Goal: Find contact information: Find contact information

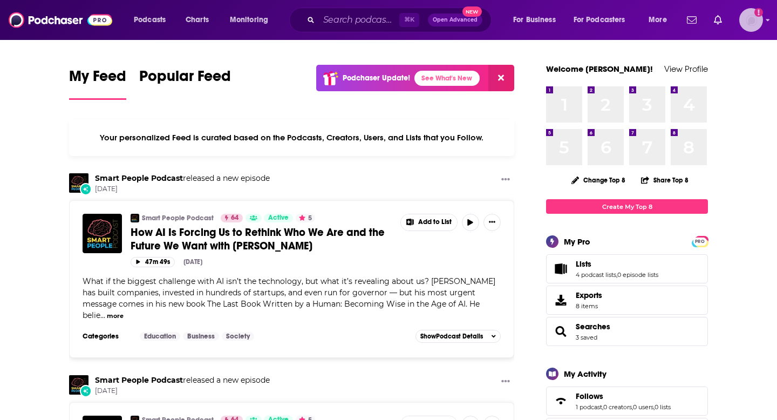
click at [753, 24] on img "Logged in as KSKristina" at bounding box center [752, 20] width 24 height 24
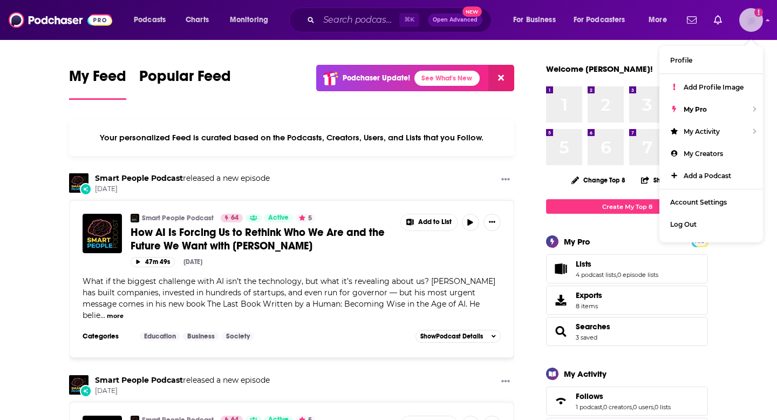
click at [753, 24] on img "Logged in as KSKristina" at bounding box center [752, 20] width 24 height 24
click at [358, 21] on input "Search podcasts, credits, & more..." at bounding box center [359, 19] width 80 height 17
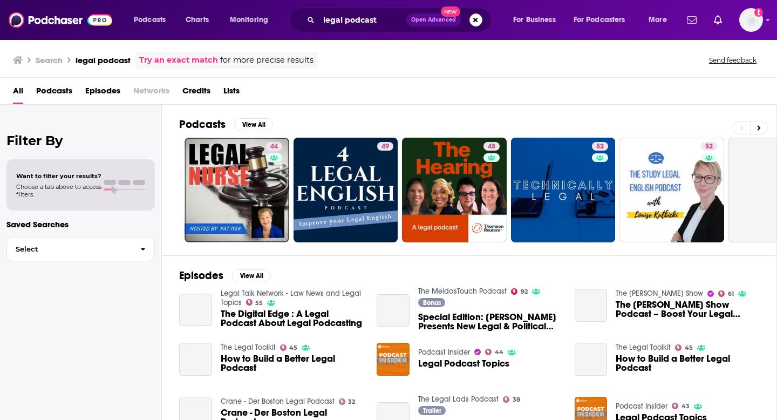
click at [51, 90] on span "Podcasts" at bounding box center [54, 93] width 36 height 22
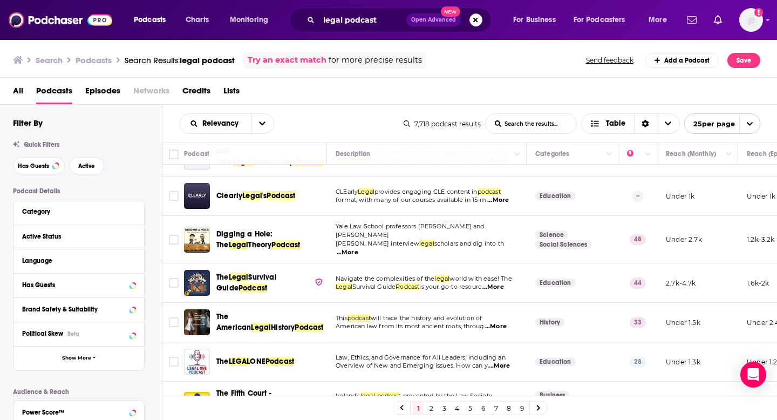
scroll to position [777, 0]
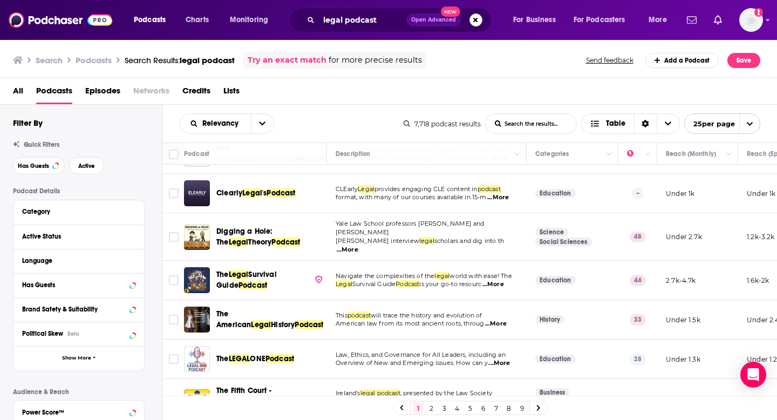
click at [430, 408] on link "2" at bounding box center [431, 408] width 11 height 13
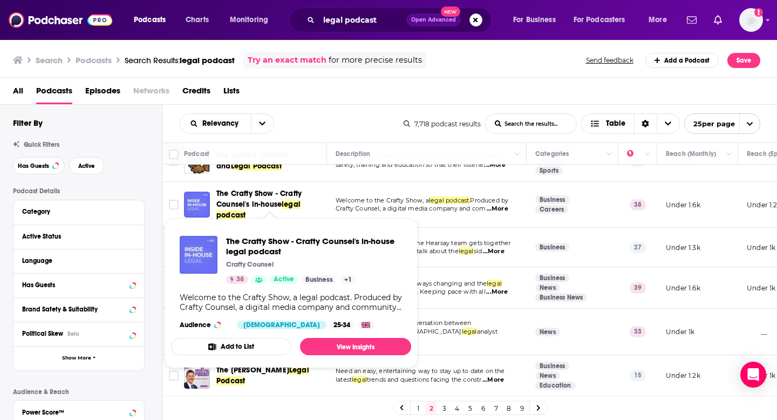
scroll to position [117, 0]
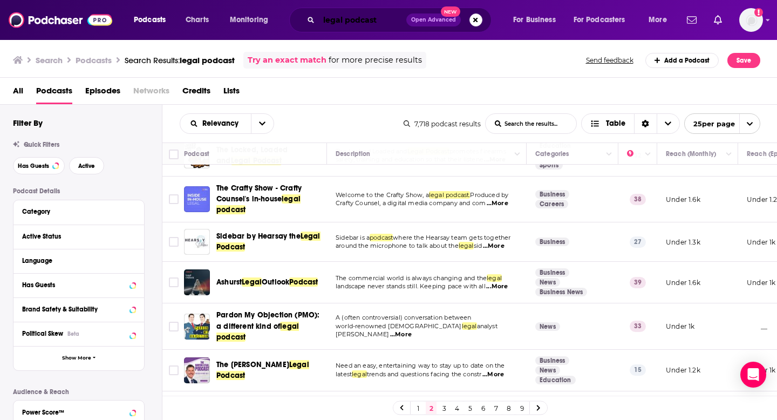
click at [344, 22] on input "legal podcast" at bounding box center [362, 19] width 87 height 17
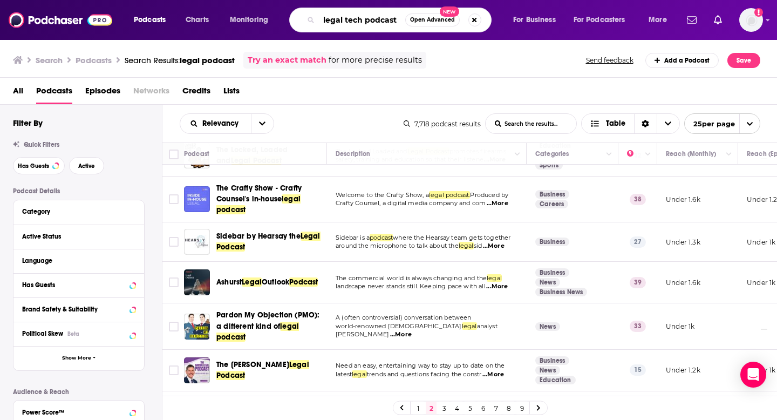
type input "legal tech podcast"
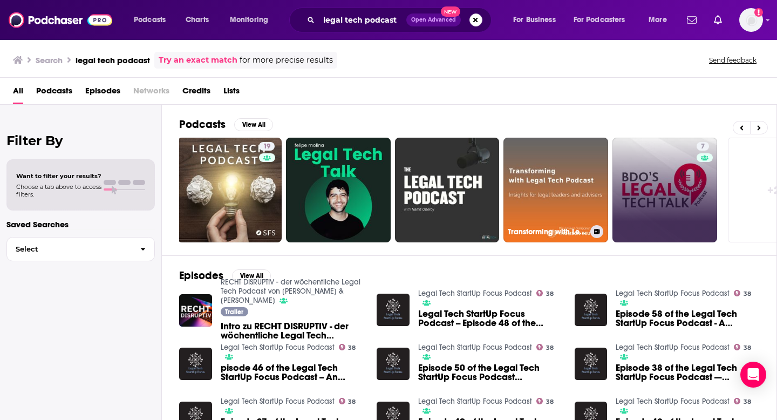
scroll to position [0, 339]
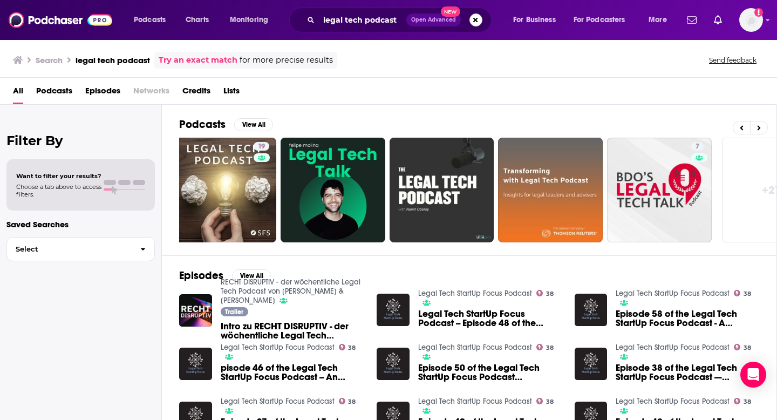
drag, startPoint x: 664, startPoint y: 192, endPoint x: 338, endPoint y: 18, distance: 369.7
click at [0, 0] on div "Podcasts Charts Monitoring legal tech podcast Open Advanced New For Business Fo…" at bounding box center [388, 210] width 777 height 420
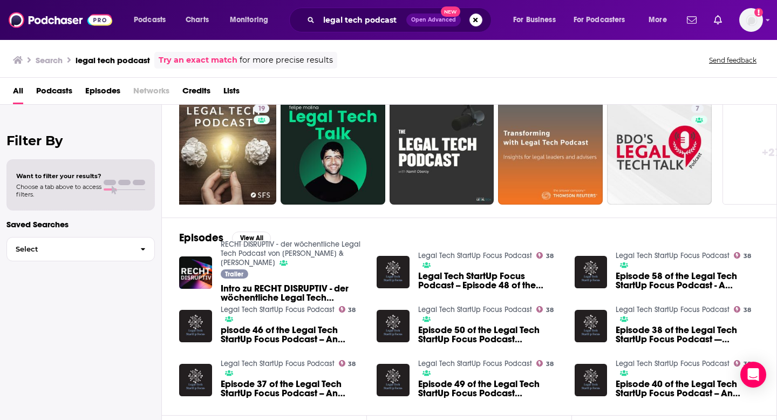
scroll to position [42, 0]
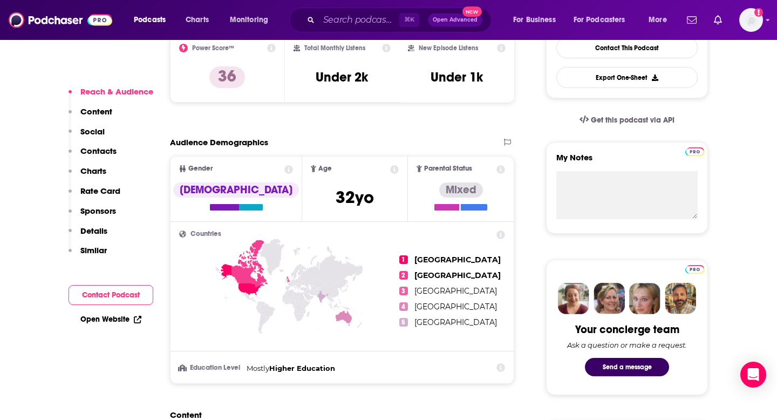
scroll to position [295, 0]
click at [95, 230] on p "Details" at bounding box center [93, 231] width 27 height 10
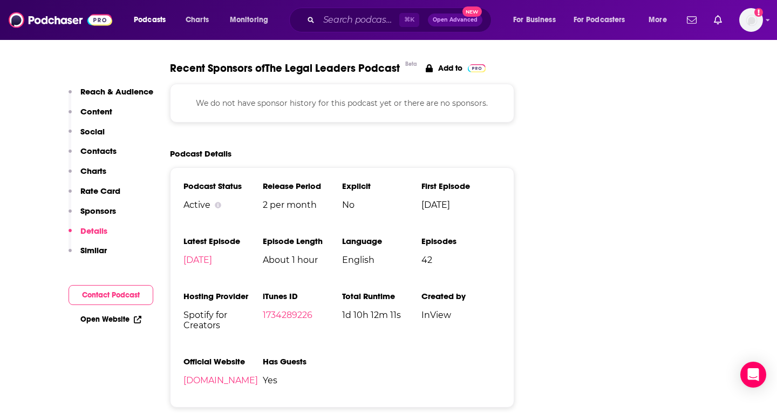
click at [100, 153] on p "Contacts" at bounding box center [98, 151] width 36 height 10
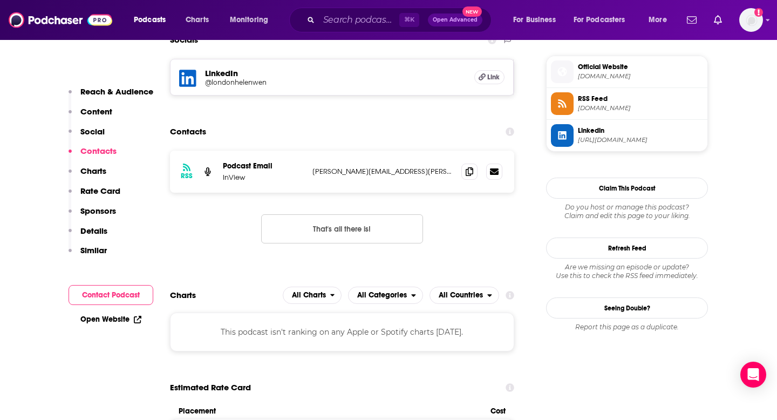
scroll to position [746, 0]
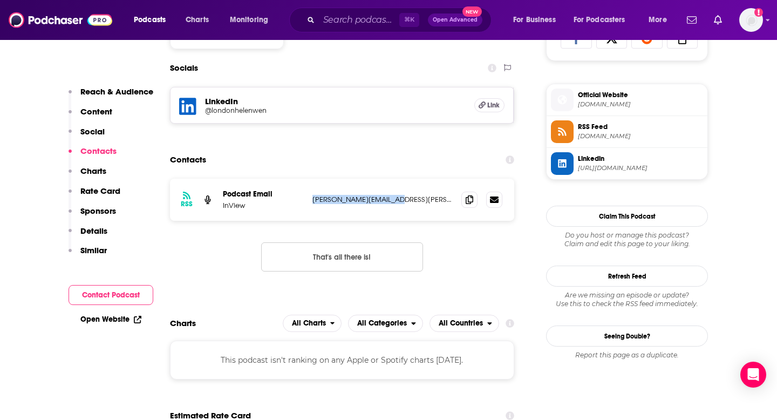
drag, startPoint x: 421, startPoint y: 205, endPoint x: 310, endPoint y: 204, distance: 110.7
click at [310, 204] on div "RSS Podcast Email InView emma.coxhead@lawvu.com emma.coxhead@lawvu.com" at bounding box center [342, 200] width 344 height 42
copy p "emma.coxhead@lawvu.com"
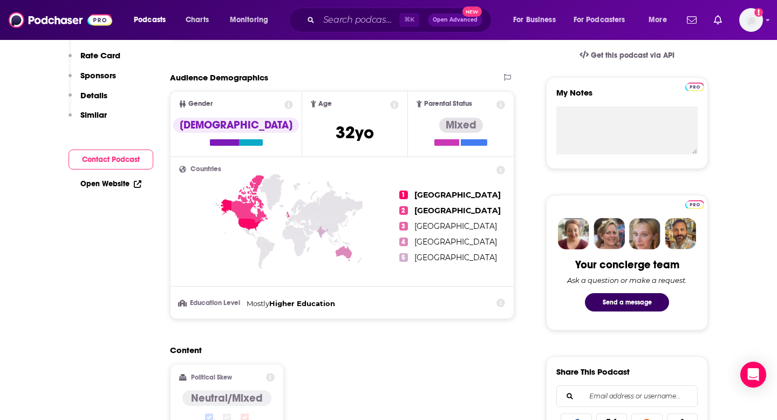
scroll to position [0, 0]
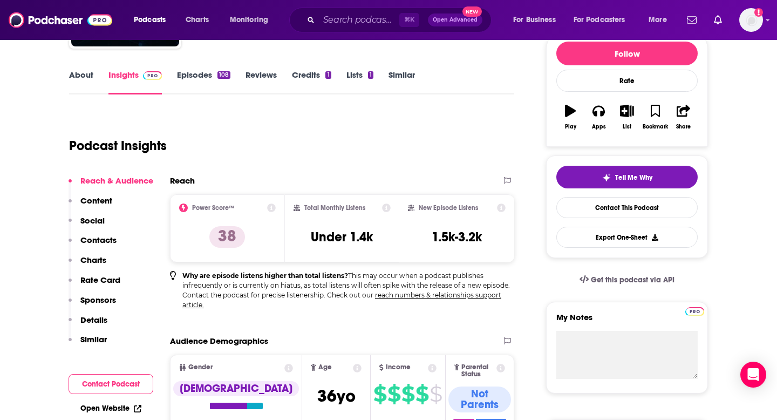
scroll to position [137, 0]
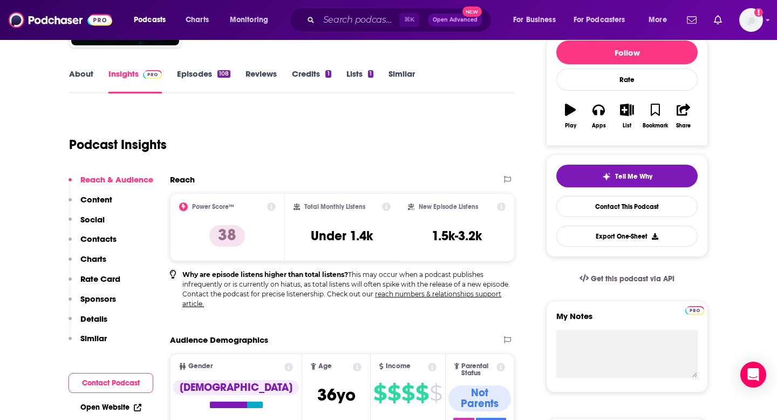
click at [100, 314] on p "Details" at bounding box center [93, 319] width 27 height 10
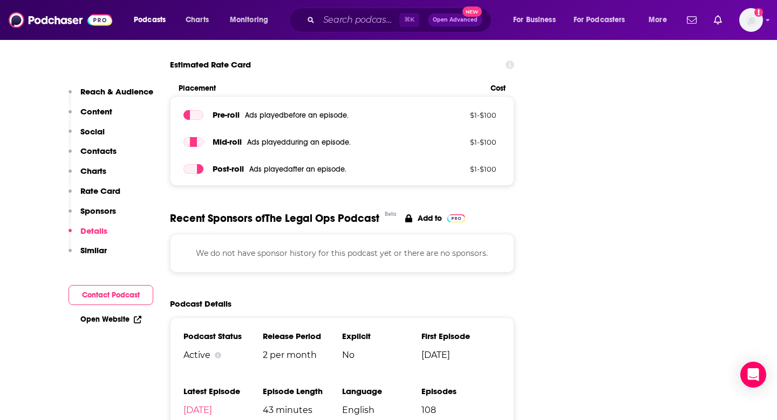
scroll to position [1466, 0]
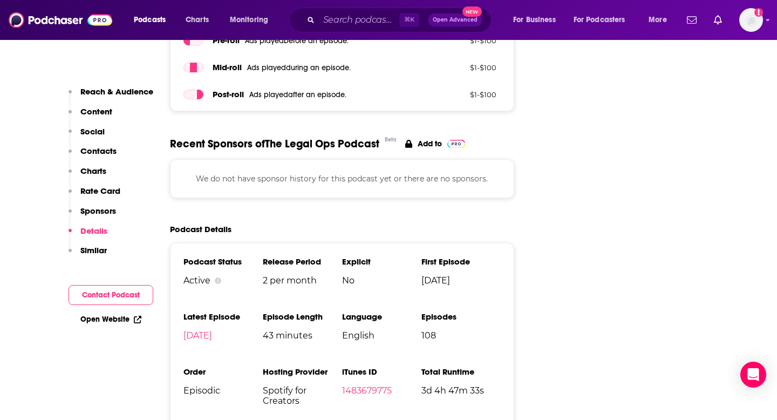
click at [104, 151] on p "Contacts" at bounding box center [98, 151] width 36 height 10
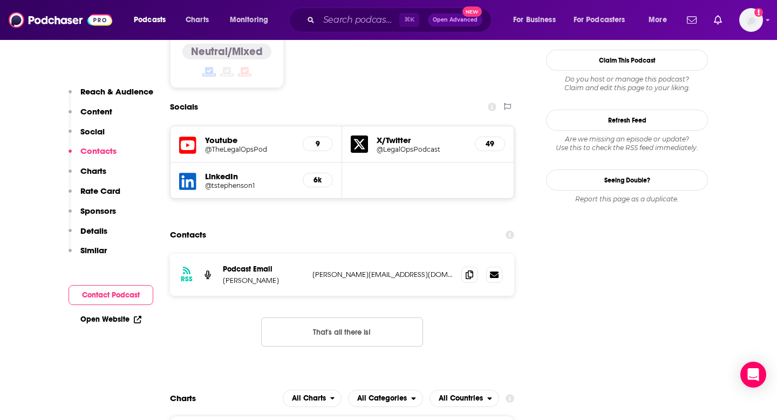
scroll to position [965, 0]
drag, startPoint x: 409, startPoint y: 199, endPoint x: 307, endPoint y: 203, distance: 102.7
click at [307, 254] on div "RSS Podcast Email Elliot Leibu elliot.leibu@gmail.com elliot.leibu@gmail.com" at bounding box center [342, 275] width 344 height 42
copy div "elliot.leibu@gmail.com"
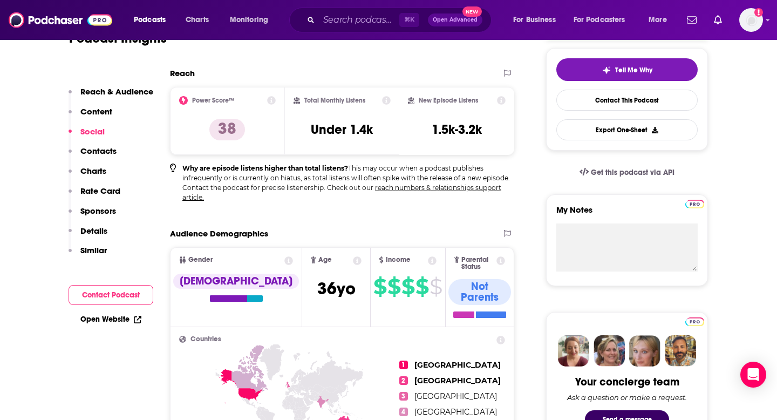
scroll to position [0, 0]
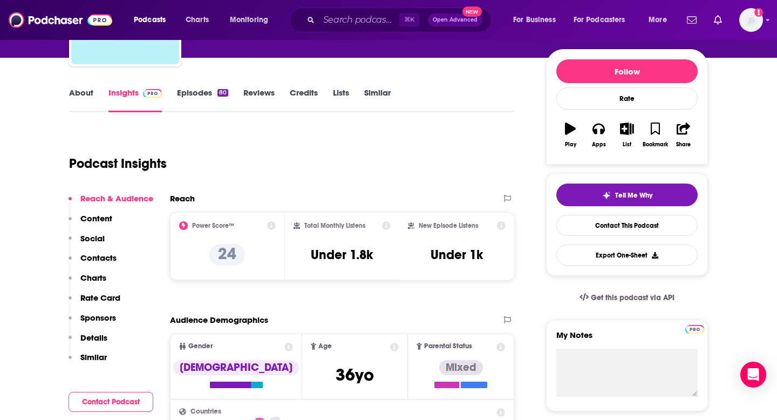
scroll to position [119, 0]
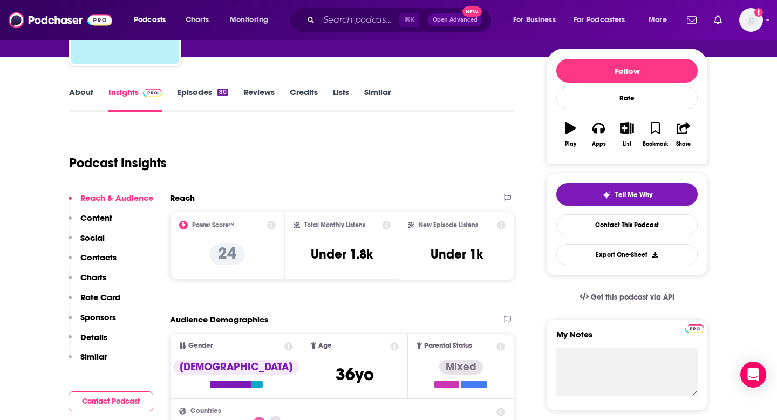
click at [104, 254] on p "Contacts" at bounding box center [98, 257] width 36 height 10
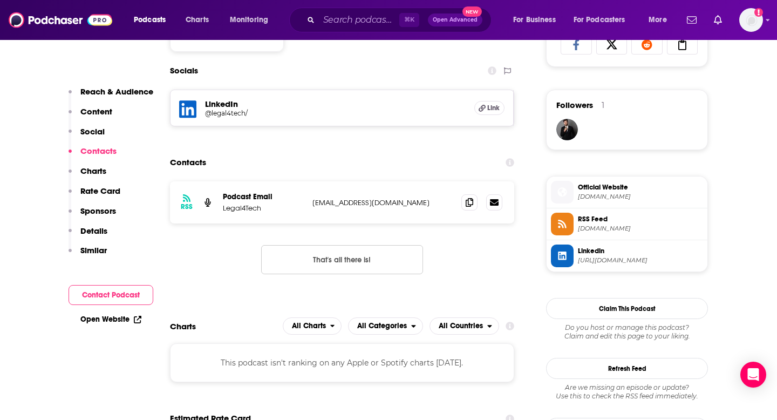
scroll to position [743, 0]
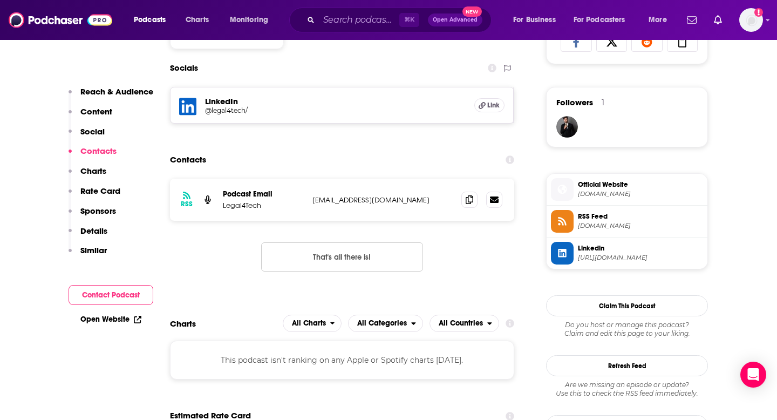
drag, startPoint x: 433, startPoint y: 201, endPoint x: 306, endPoint y: 200, distance: 126.9
click at [306, 200] on div "RSS Podcast Email Legal4Tech [EMAIL_ADDRESS][DOMAIN_NAME] [DOMAIN_NAME][EMAIL_A…" at bounding box center [342, 200] width 344 height 42
click at [381, 200] on p "[EMAIL_ADDRESS][DOMAIN_NAME]" at bounding box center [383, 199] width 140 height 9
click at [381, 200] on p "legalfortech.project@gmail.com" at bounding box center [383, 199] width 140 height 9
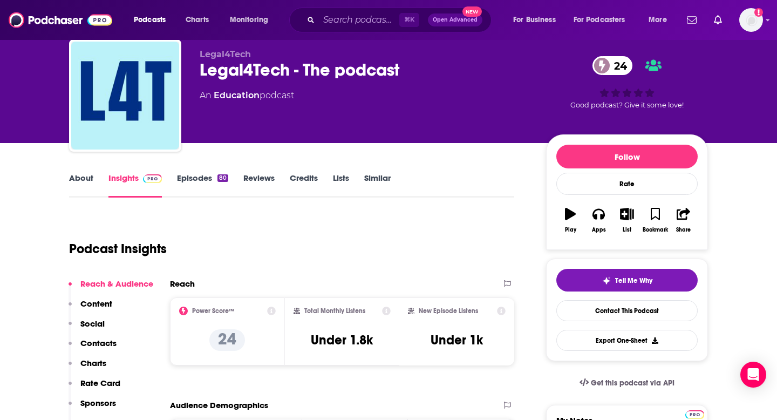
scroll to position [0, 0]
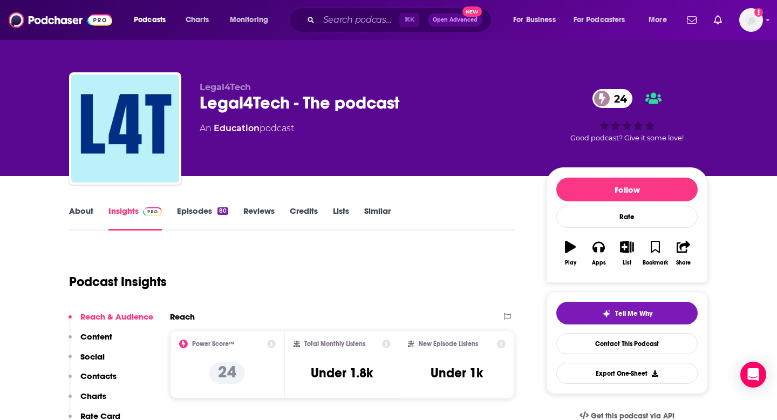
click at [83, 211] on link "About" at bounding box center [81, 218] width 24 height 25
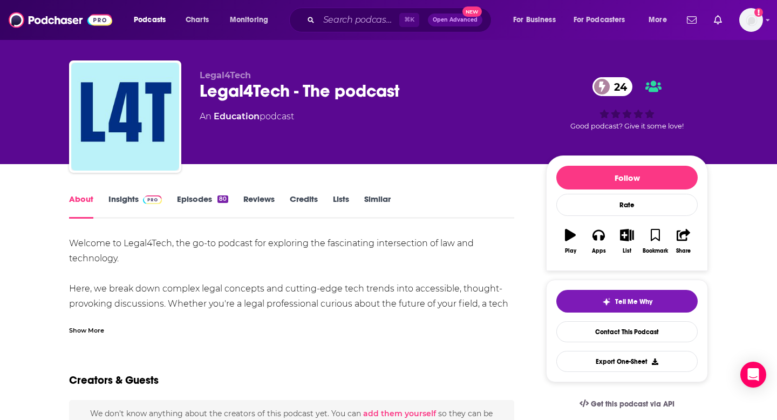
scroll to position [18, 0]
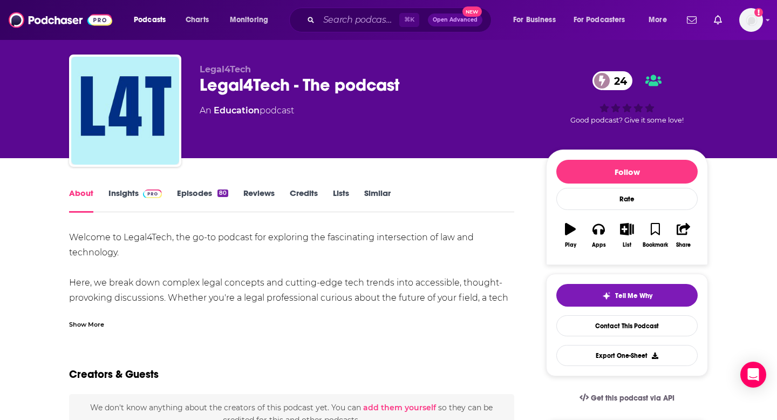
click at [79, 325] on div "Show More" at bounding box center [86, 323] width 35 height 10
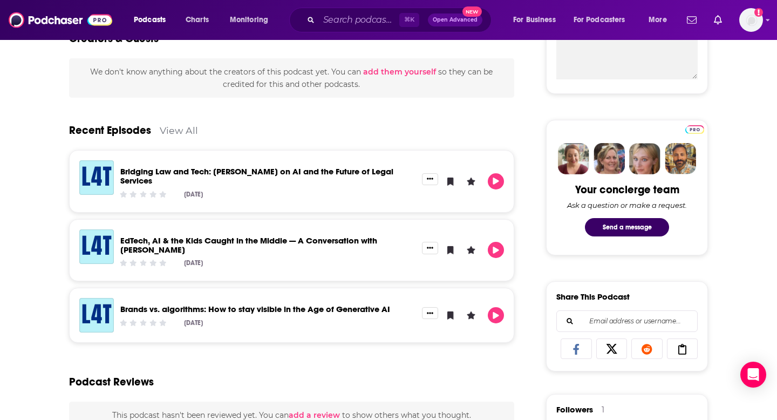
scroll to position [436, 0]
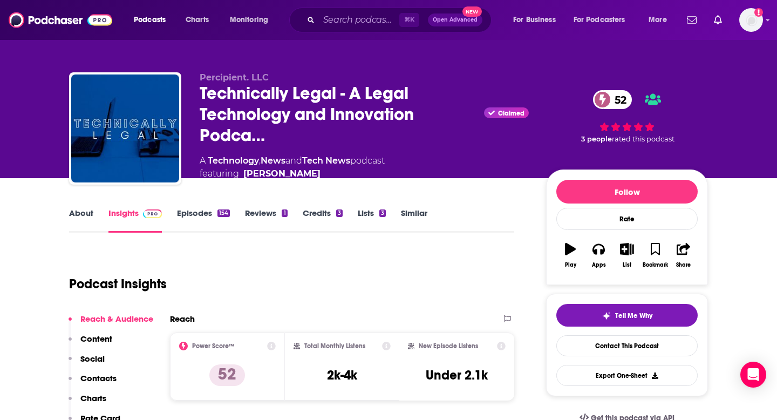
click at [107, 377] on p "Contacts" at bounding box center [98, 378] width 36 height 10
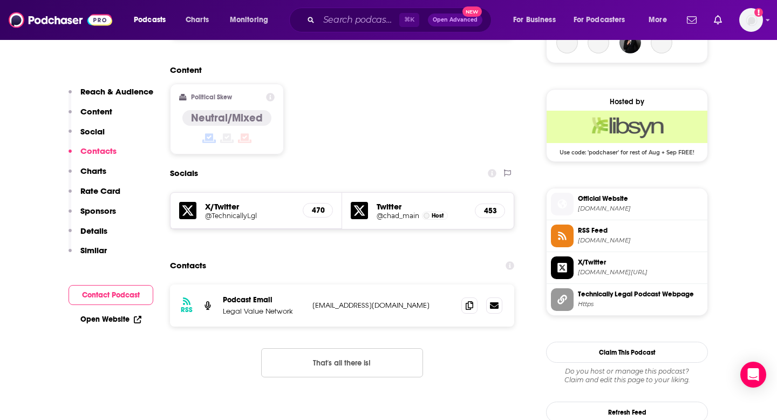
scroll to position [879, 0]
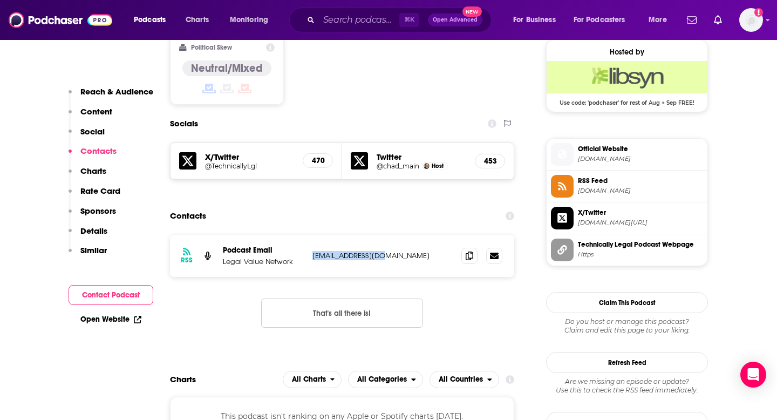
drag, startPoint x: 390, startPoint y: 204, endPoint x: 298, endPoint y: 207, distance: 91.8
click at [0, 0] on div "Podcast Email Legal Value Network info@percipient.co info@percipient.co" at bounding box center [0, 0] width 0 height 0
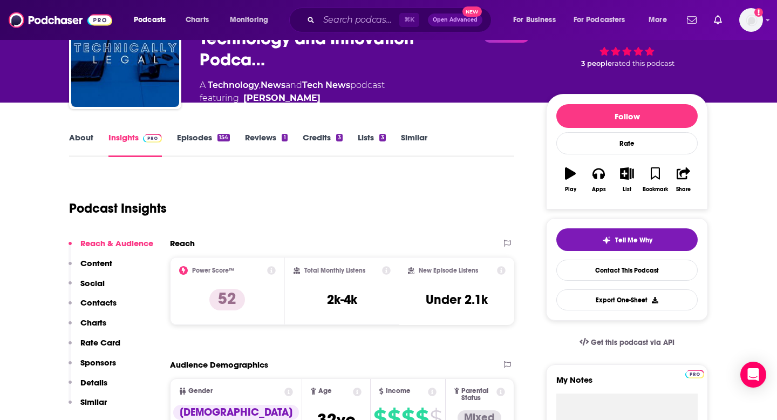
scroll to position [0, 0]
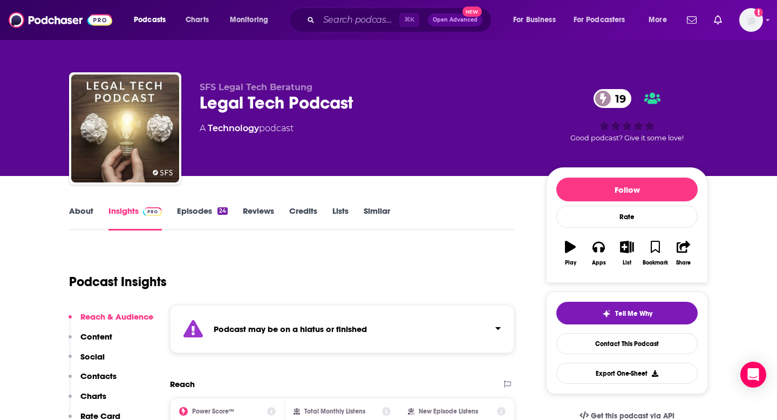
scroll to position [31, 0]
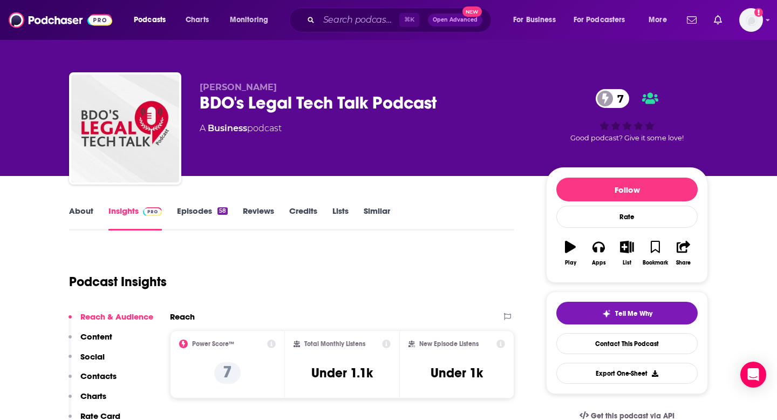
scroll to position [5, 0]
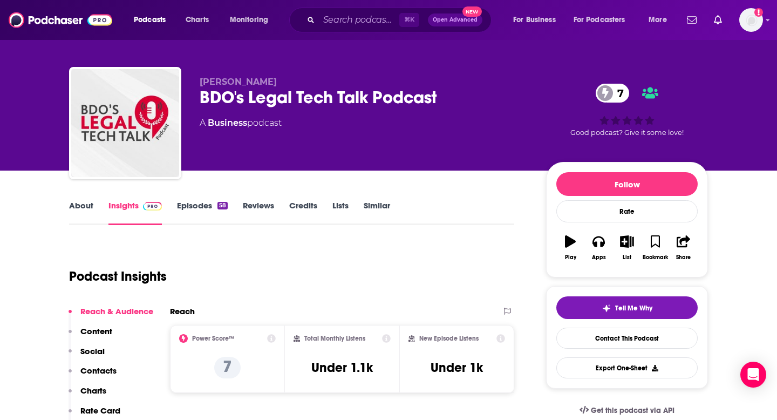
click at [85, 206] on link "About" at bounding box center [81, 212] width 24 height 25
